Goal: Task Accomplishment & Management: Use online tool/utility

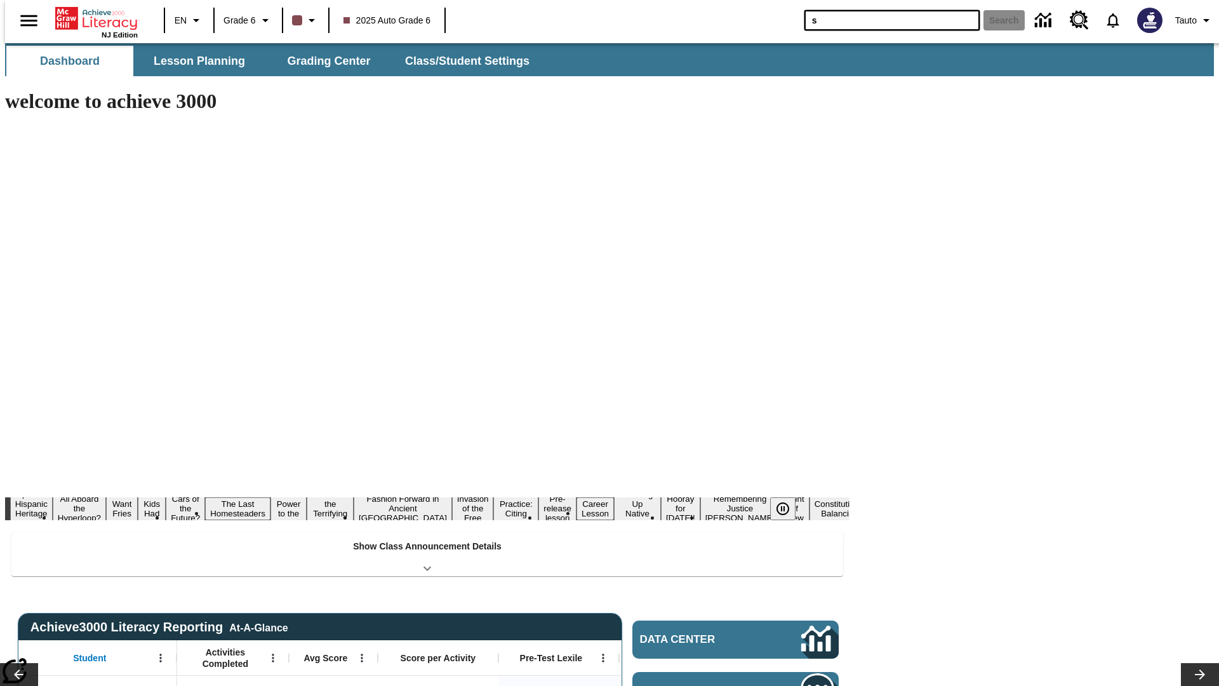
type input "s"
click at [996, 20] on button "Search" at bounding box center [1004, 20] width 41 height 20
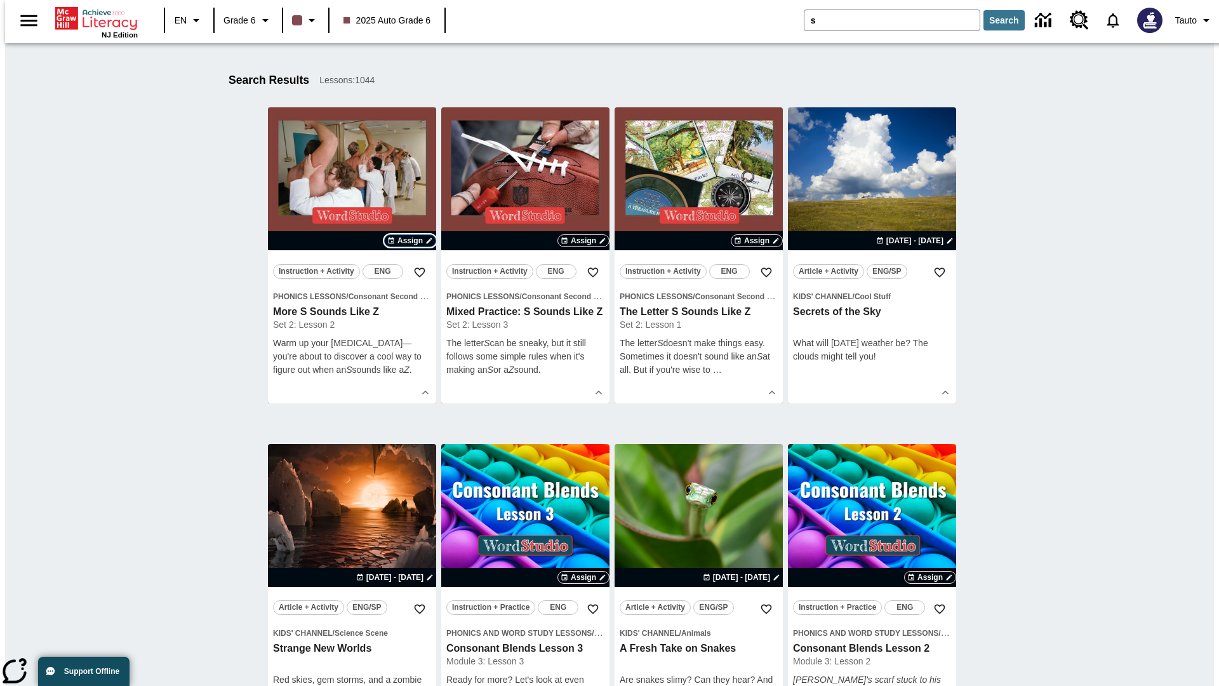
click at [410, 241] on span "Assign" at bounding box center [409, 240] width 25 height 11
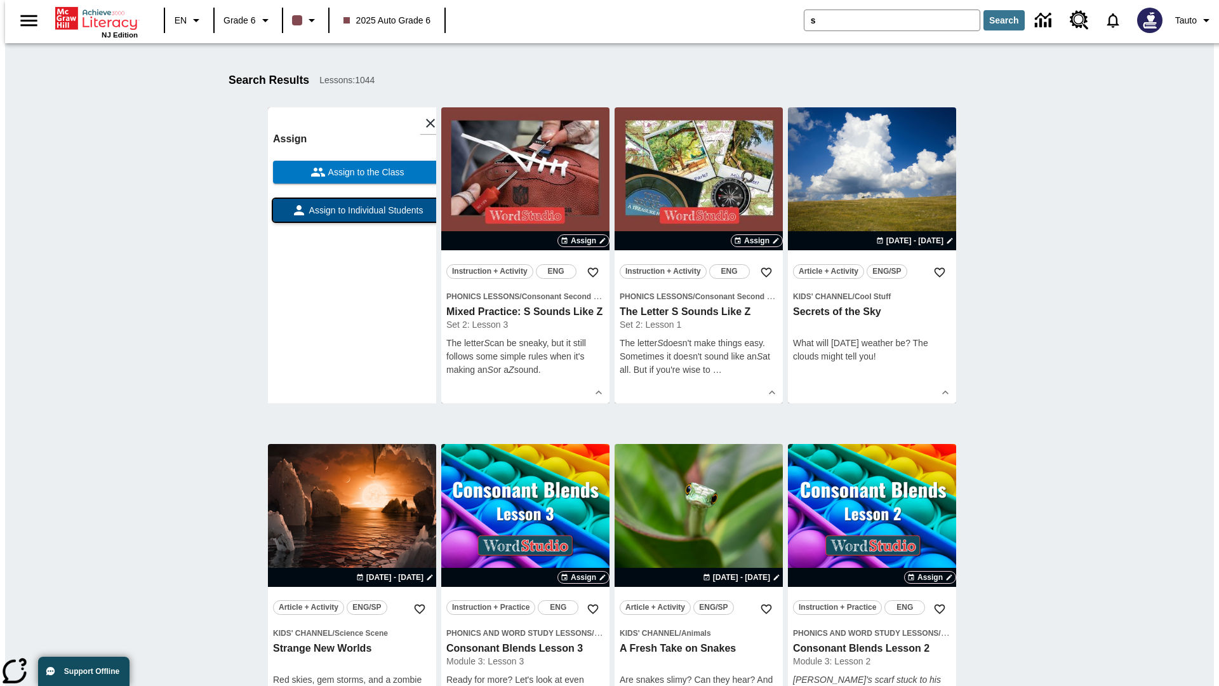
click at [352, 216] on span "Assign to Individual Students" at bounding box center [365, 210] width 117 height 13
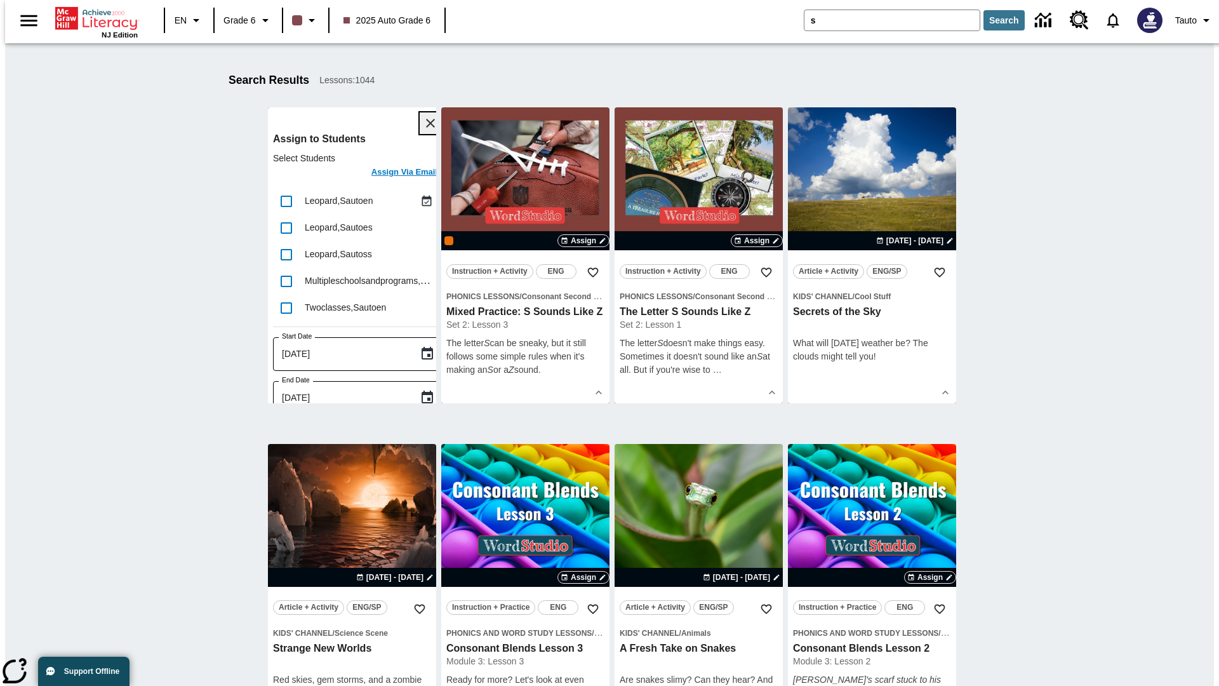
click at [426, 123] on icon "Close" at bounding box center [430, 123] width 9 height 9
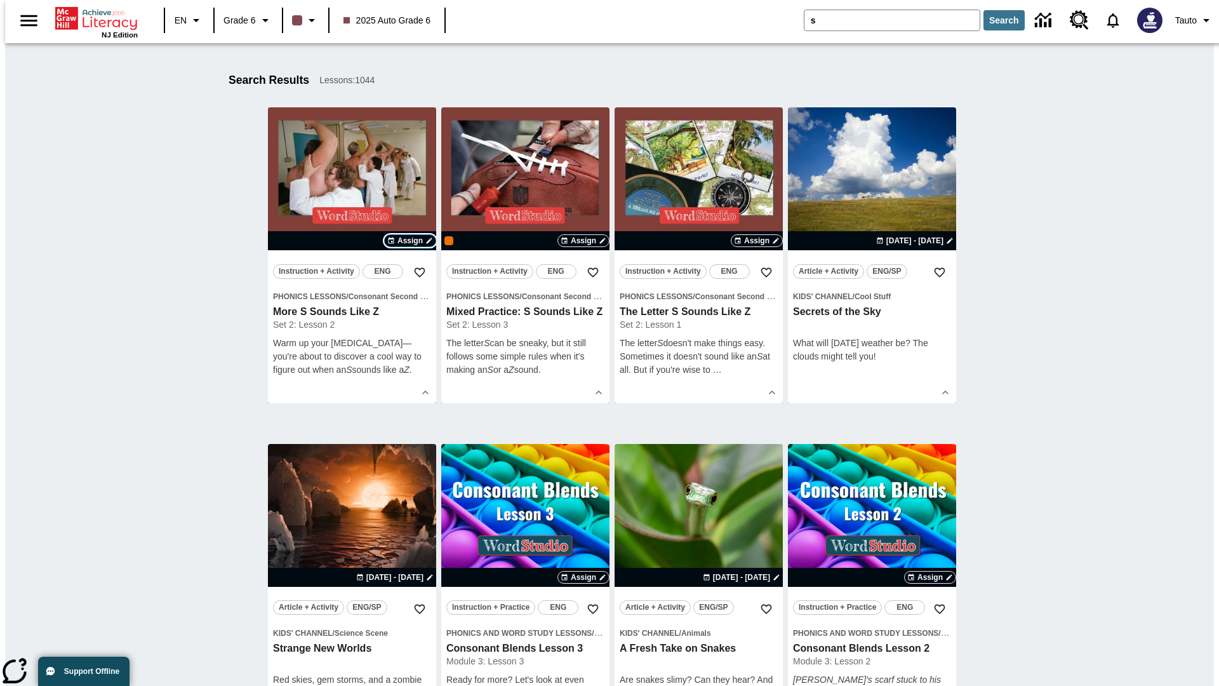
click at [410, 241] on span "Assign" at bounding box center [409, 240] width 25 height 11
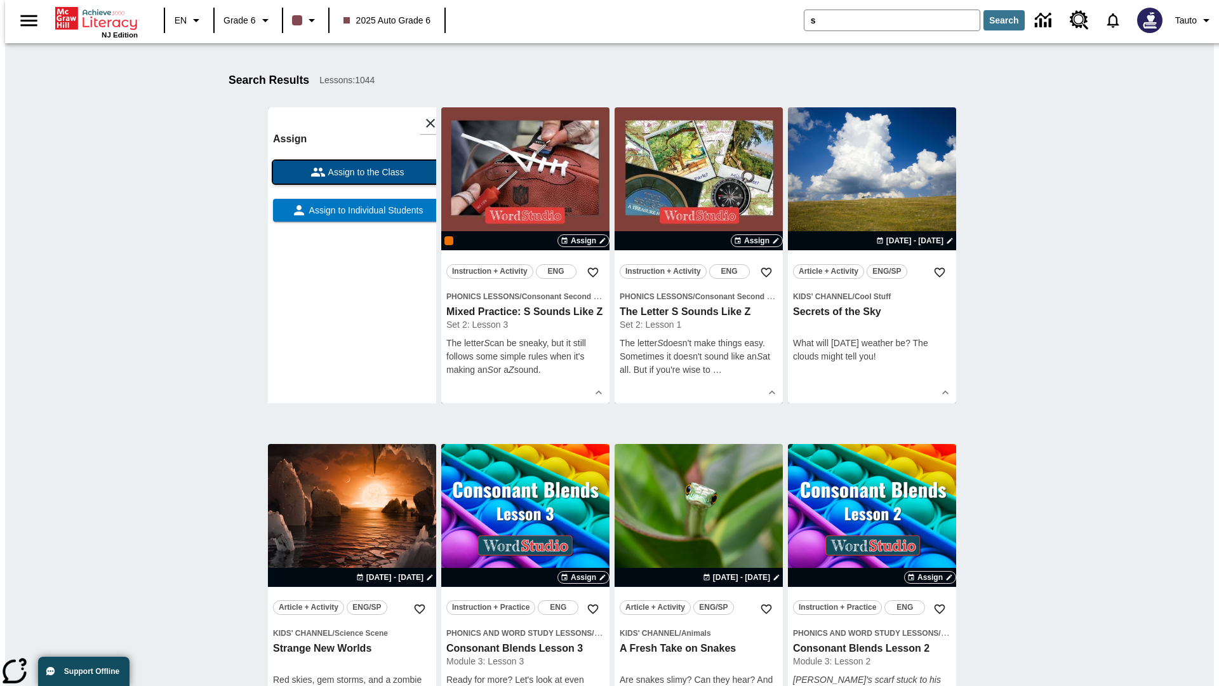
click at [352, 172] on span "Assign to the Class" at bounding box center [365, 172] width 79 height 13
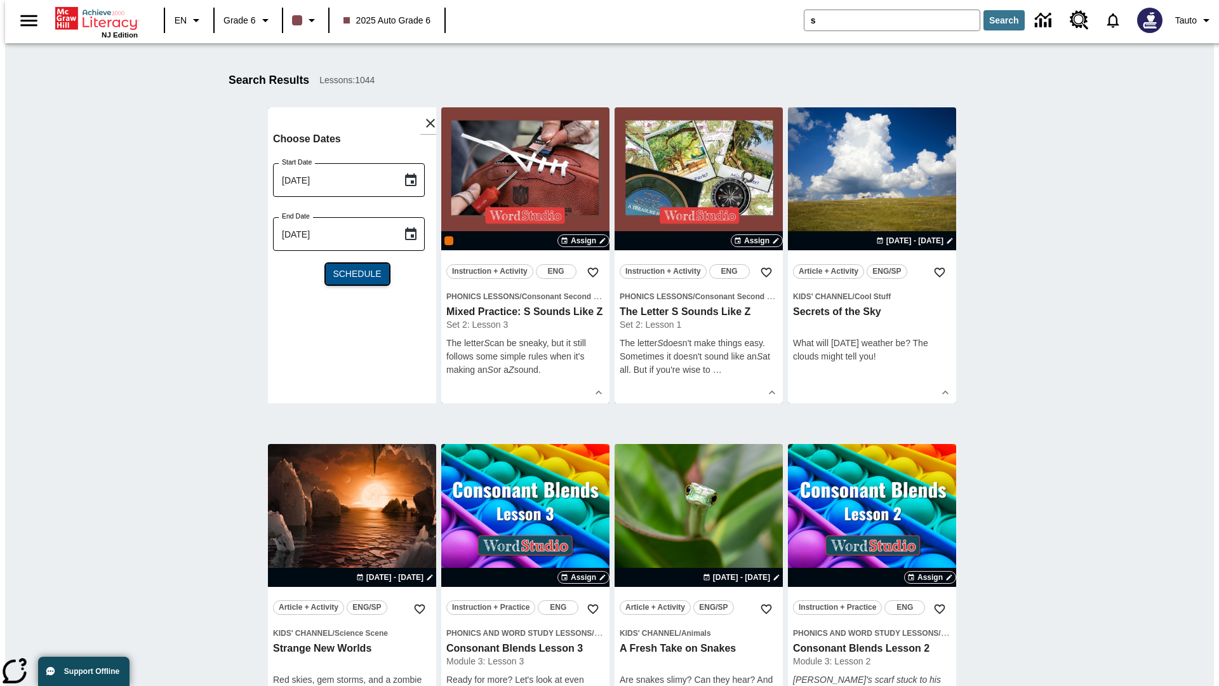
click at [352, 274] on span "Schedule" at bounding box center [357, 273] width 48 height 13
